Goal: Entertainment & Leisure: Consume media (video, audio)

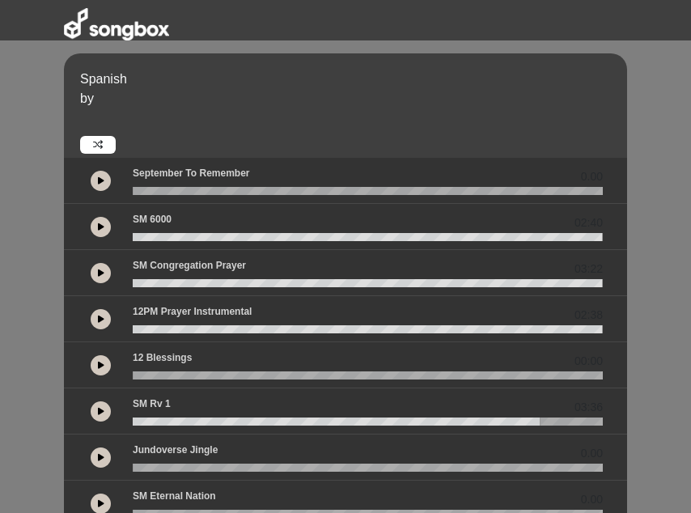
click at [100, 319] on icon at bounding box center [101, 319] width 6 height 8
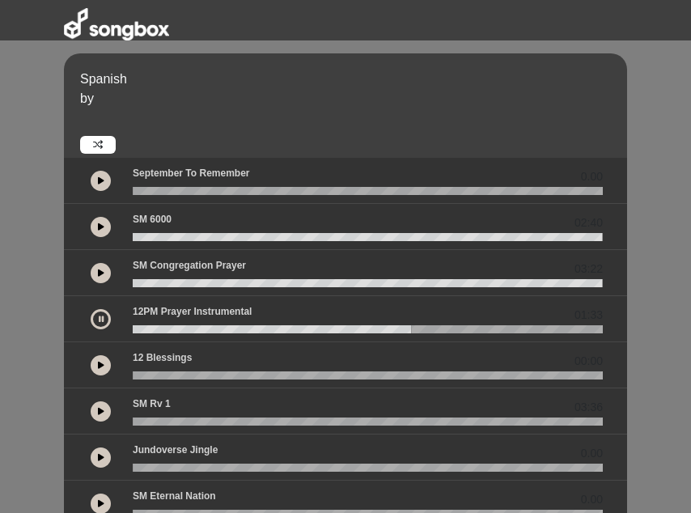
click at [102, 321] on icon at bounding box center [101, 319] width 5 height 8
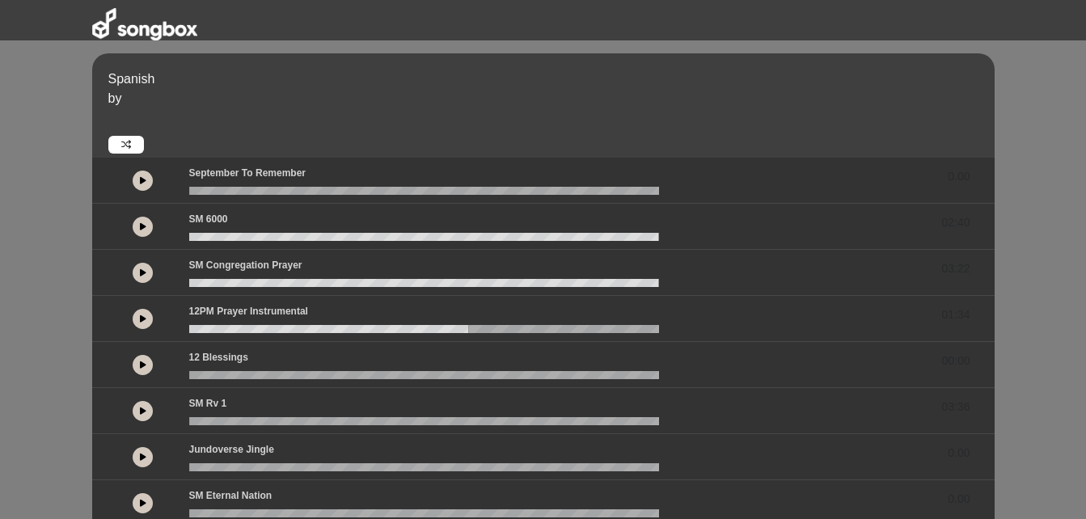
click at [141, 369] on icon at bounding box center [143, 365] width 6 height 8
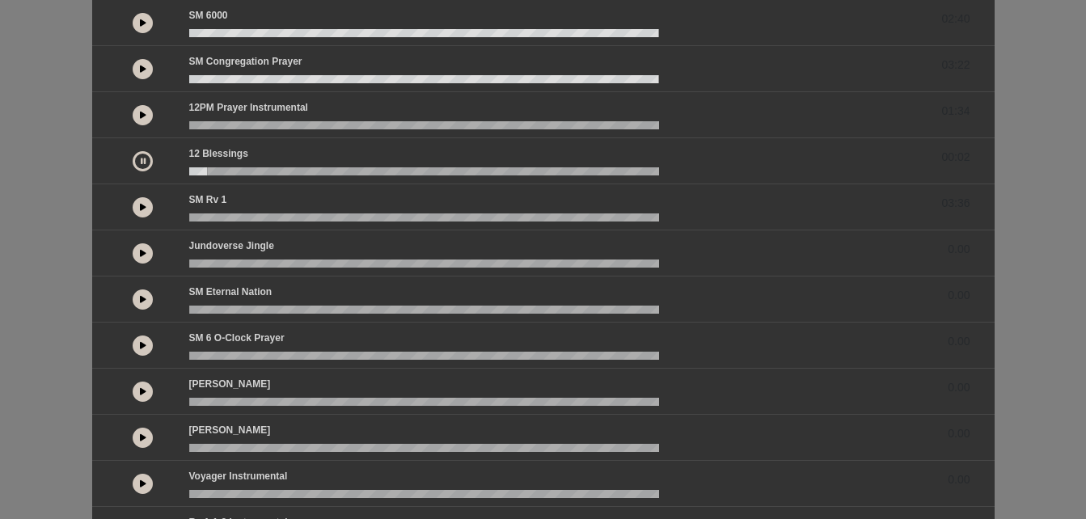
scroll to position [243, 0]
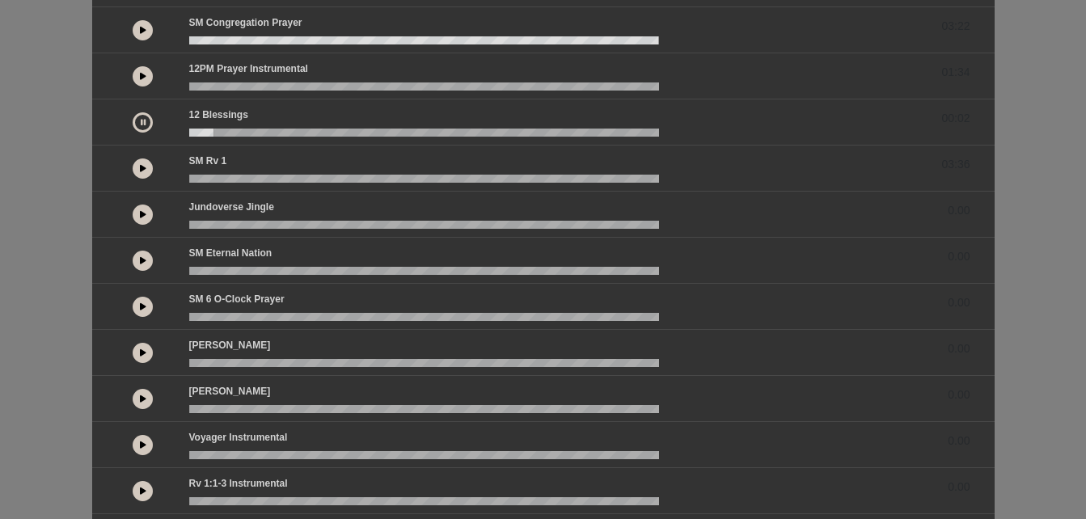
click at [142, 169] on icon at bounding box center [143, 168] width 6 height 8
click at [146, 216] on icon at bounding box center [143, 214] width 6 height 8
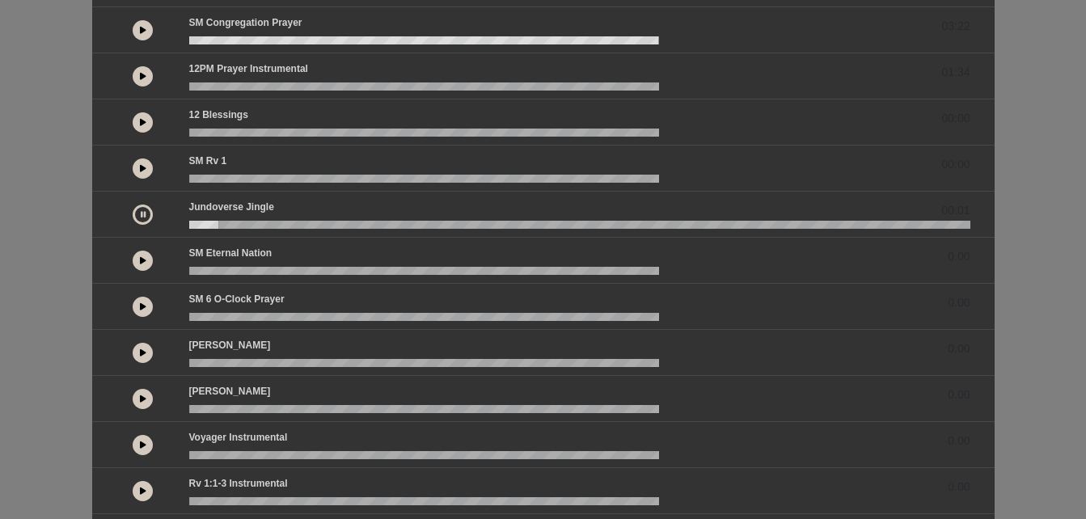
click at [152, 259] on div at bounding box center [143, 260] width 73 height 29
click at [149, 260] on button at bounding box center [143, 261] width 20 height 20
click at [197, 272] on wave at bounding box center [579, 271] width 781 height 8
click at [200, 267] on wave at bounding box center [579, 271] width 781 height 8
click at [198, 268] on wave at bounding box center [579, 271] width 781 height 8
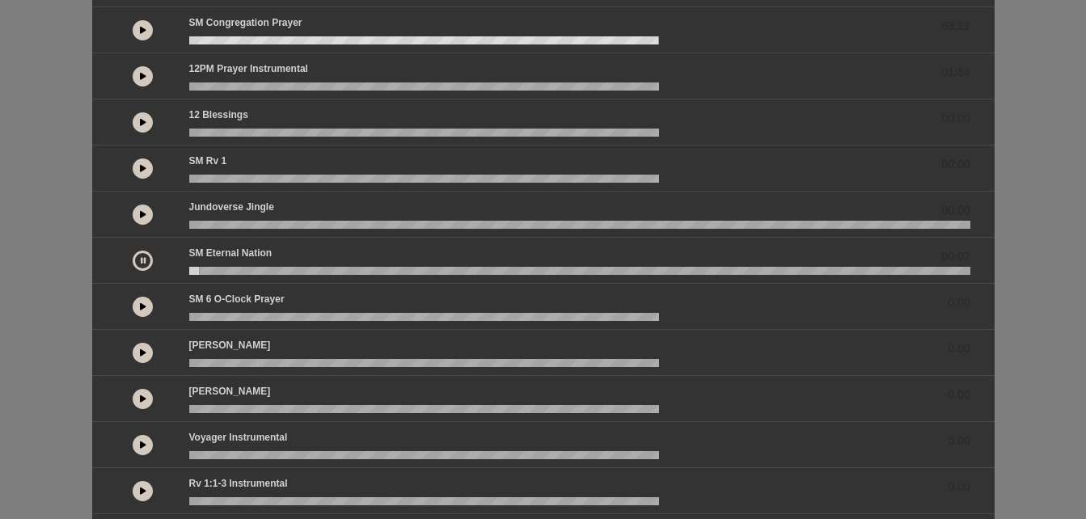
scroll to position [323, 0]
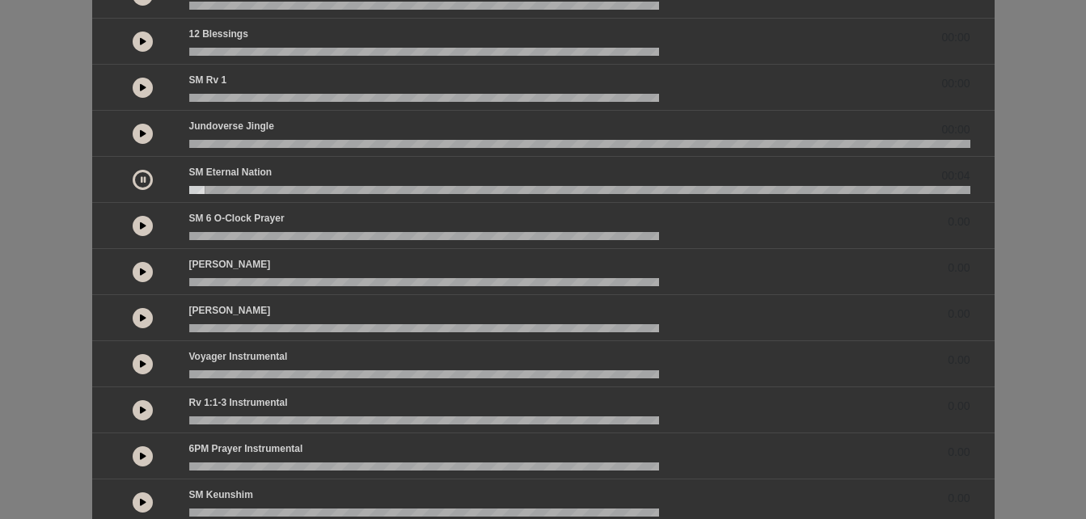
click at [142, 272] on icon at bounding box center [143, 272] width 6 height 8
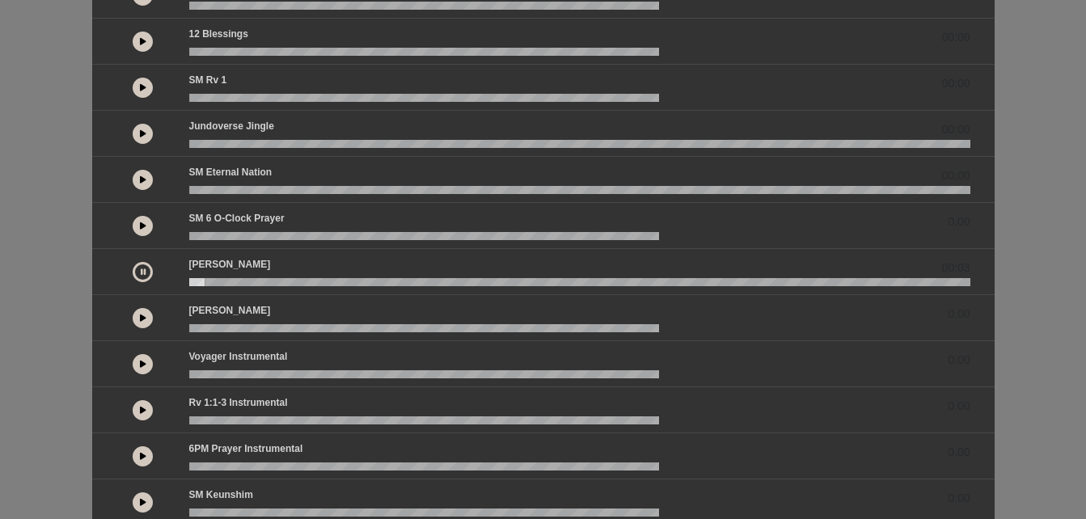
click at [151, 315] on button at bounding box center [143, 318] width 20 height 20
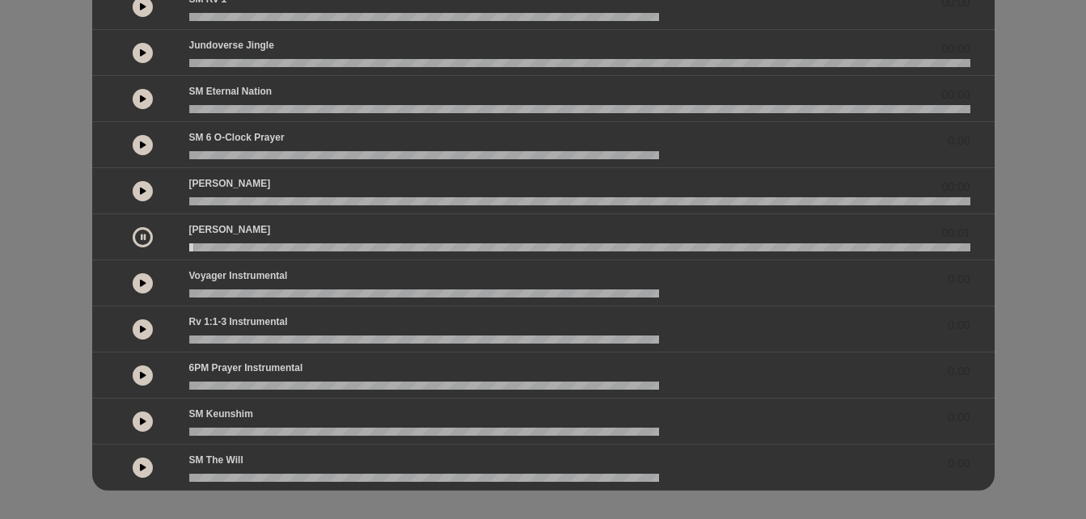
scroll to position [415, 0]
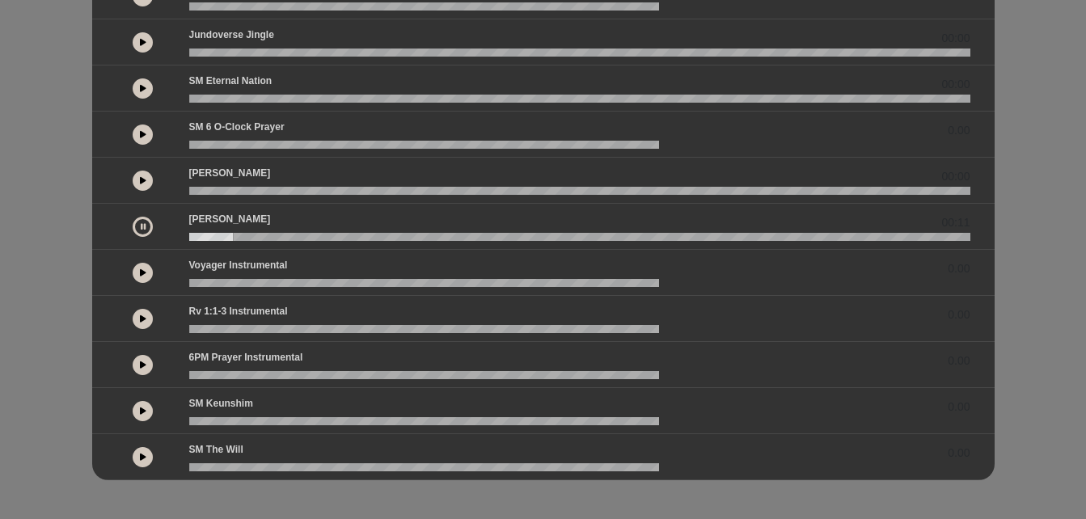
click at [137, 222] on button at bounding box center [143, 227] width 20 height 20
click at [141, 229] on icon at bounding box center [143, 226] width 6 height 8
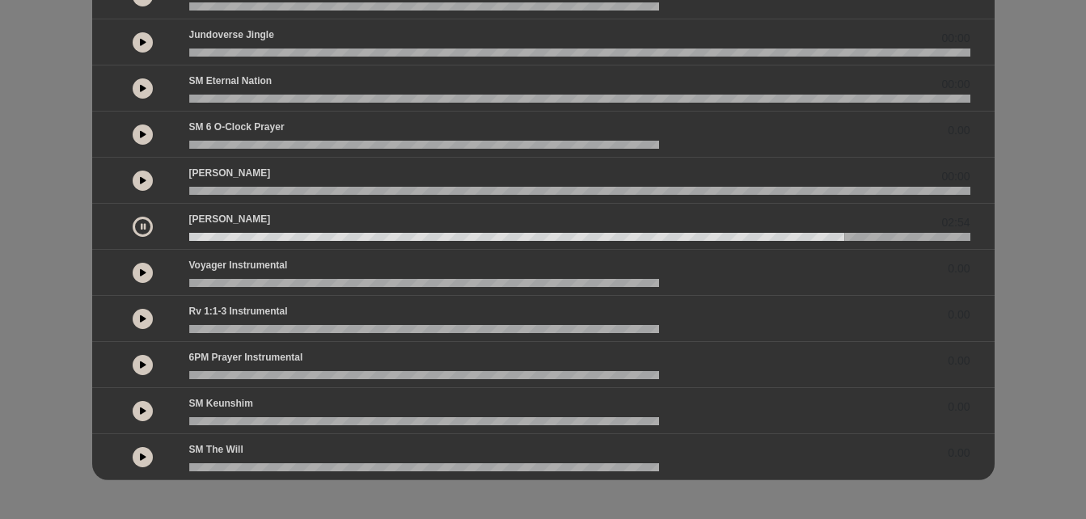
click at [141, 227] on icon at bounding box center [143, 226] width 5 height 8
